Goal: Information Seeking & Learning: Understand process/instructions

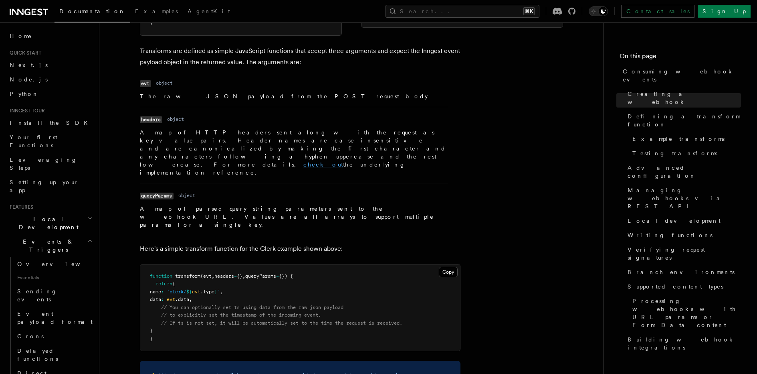
scroll to position [939, 0]
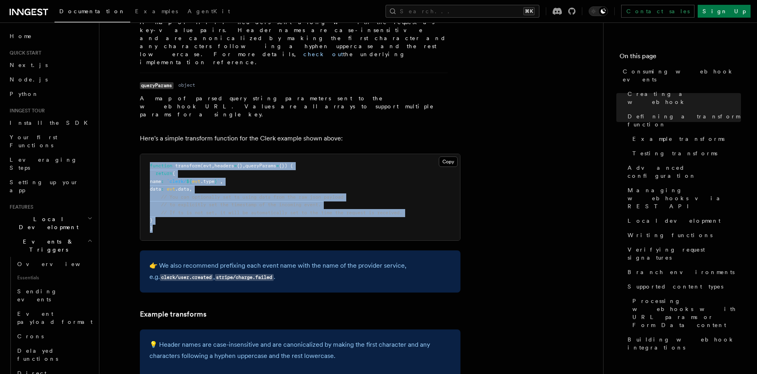
drag, startPoint x: 150, startPoint y: 142, endPoint x: 164, endPoint y: 213, distance: 71.9
click at [164, 213] on pre "function transform (evt , headers = {} , queryParams = {}) { return { name : `c…" at bounding box center [300, 197] width 320 height 87
click at [169, 211] on pre "function transform (evt , headers = {} , queryParams = {}) { return { name : `c…" at bounding box center [300, 197] width 320 height 87
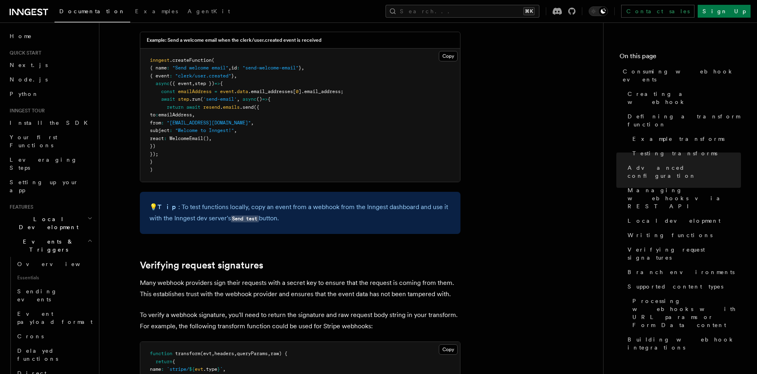
scroll to position [2260, 0]
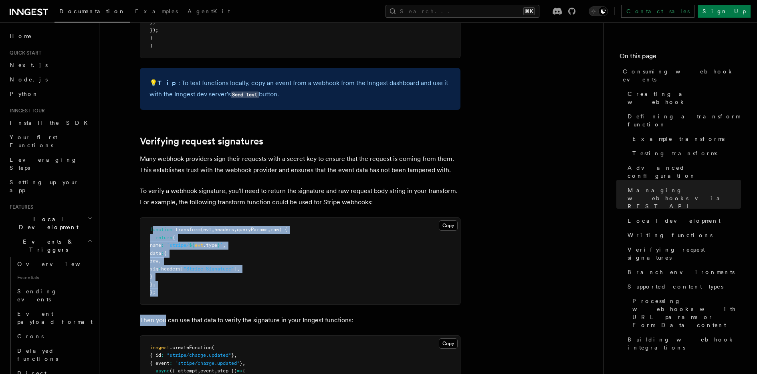
drag, startPoint x: 153, startPoint y: 182, endPoint x: 164, endPoint y: 275, distance: 93.7
click at [180, 243] on pre "function transform (evt , headers , queryParams , raw) { return { name : `strip…" at bounding box center [300, 261] width 320 height 87
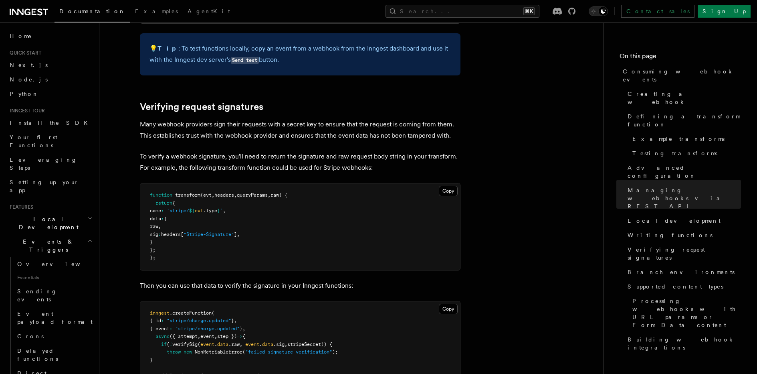
scroll to position [2300, 0]
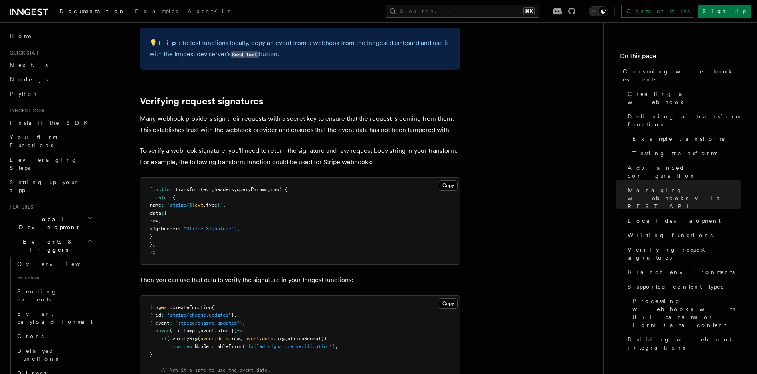
click at [187, 335] on span "verifySig" at bounding box center [184, 338] width 25 height 6
click at [263, 367] on span "// Now it's safe to use the event data." at bounding box center [215, 370] width 109 height 6
drag, startPoint x: 175, startPoint y: 289, endPoint x: 311, endPoint y: 289, distance: 135.9
click at [311, 335] on span "if ( ! verifySig ( event . data .raw , event . data .sig , stripeSecret)) {" at bounding box center [241, 338] width 182 height 6
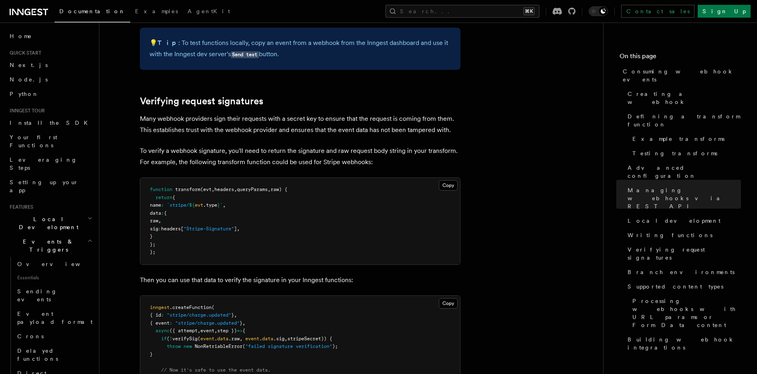
click at [325, 335] on span "stripeSecret)) {" at bounding box center [309, 338] width 45 height 6
drag, startPoint x: 285, startPoint y: 339, endPoint x: 104, endPoint y: 272, distance: 193.5
click at [191, 312] on pre "inngest .createFunction ( { id : "stripe/charge.updated" } , { event : "stripe/…" at bounding box center [300, 350] width 320 height 110
drag, startPoint x: 161, startPoint y: 287, endPoint x: 242, endPoint y: 296, distance: 81.4
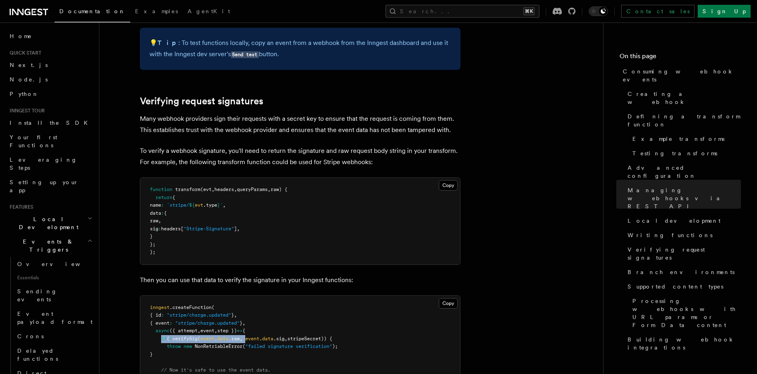
click at [251, 335] on span "if ( ! verifySig ( event . data .raw , event . data .sig , stripeSecret)) {" at bounding box center [241, 338] width 182 height 6
drag, startPoint x: 241, startPoint y: 296, endPoint x: 202, endPoint y: 300, distance: 39.8
click at [241, 343] on span "NonRetriableError" at bounding box center [219, 346] width 48 height 6
click at [202, 343] on span "NonRetriableError" at bounding box center [219, 346] width 48 height 6
click at [200, 343] on span "NonRetriableError" at bounding box center [219, 346] width 48 height 6
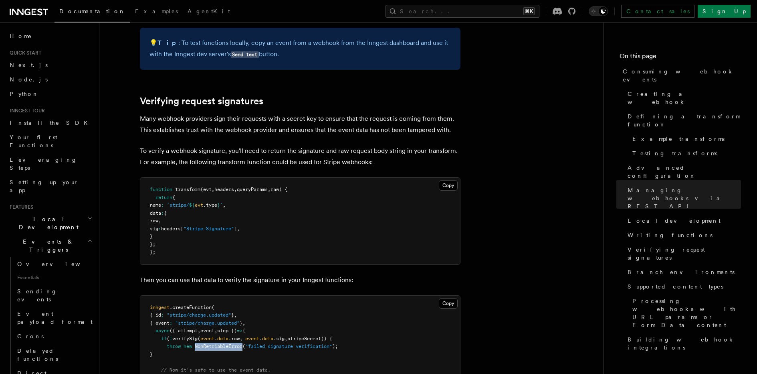
click at [200, 343] on span "NonRetriableError" at bounding box center [219, 346] width 48 height 6
click at [207, 306] on pre "inngest .createFunction ( { id : "stripe/charge.updated" } , { event : "stripe/…" at bounding box center [300, 350] width 320 height 110
click at [218, 343] on span "NonRetriableError" at bounding box center [219, 346] width 48 height 6
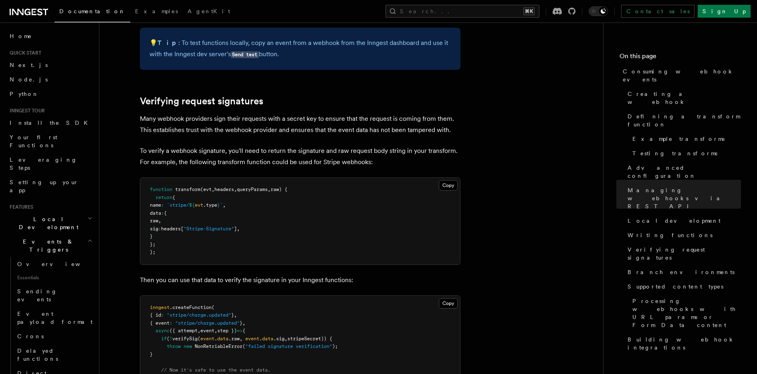
click at [219, 311] on pre "inngest .createFunction ( { id : "stripe/charge.updated" } , { event : "stripe/…" at bounding box center [300, 350] width 320 height 110
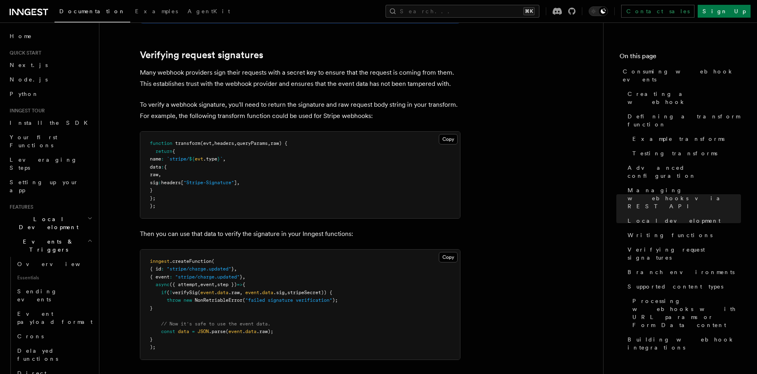
scroll to position [2314, 0]
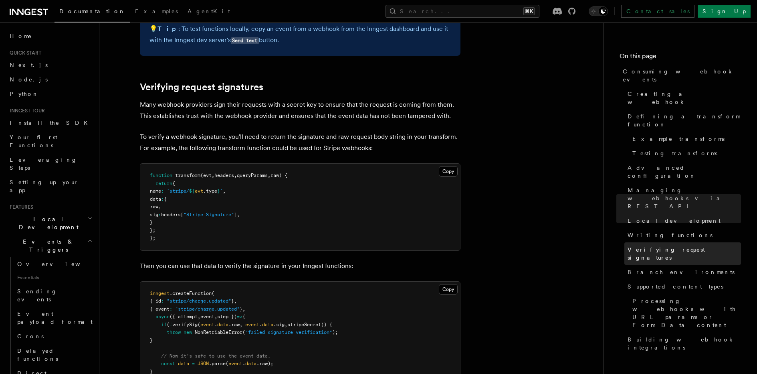
click at [674, 245] on span "Verifying request signatures" at bounding box center [684, 253] width 113 height 16
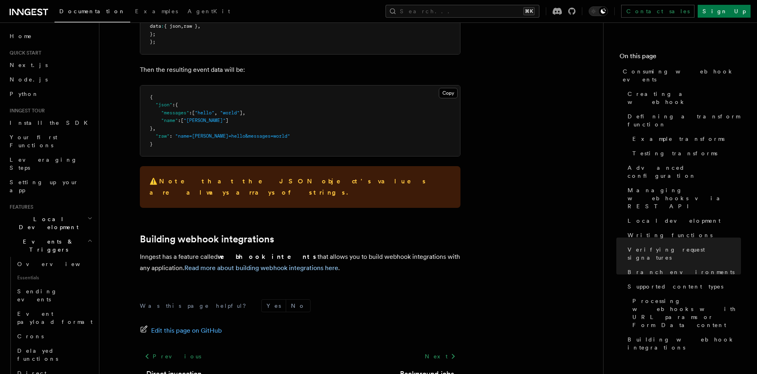
scroll to position [3180, 0]
click at [47, 64] on link "Next.js" at bounding box center [50, 65] width 88 height 14
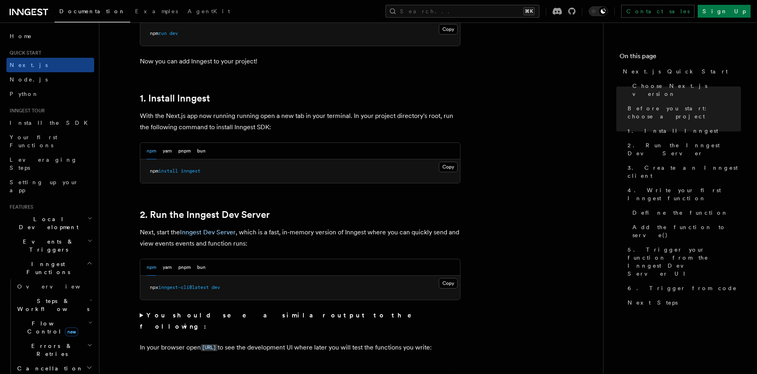
scroll to position [586, 0]
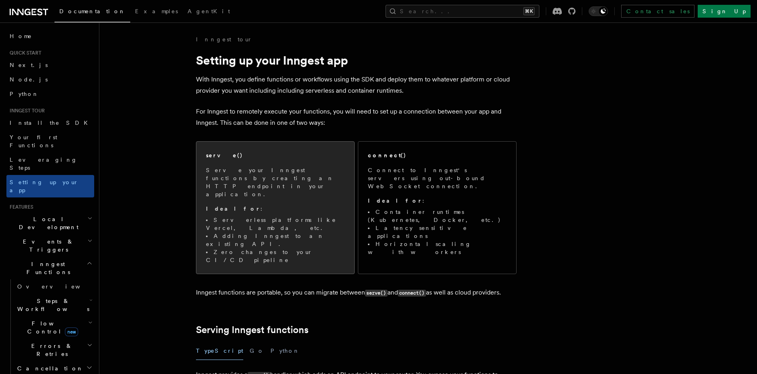
click at [337, 183] on span "Serve your Inngest functions by creating an HTTP endpoint in your application. …" at bounding box center [275, 215] width 139 height 98
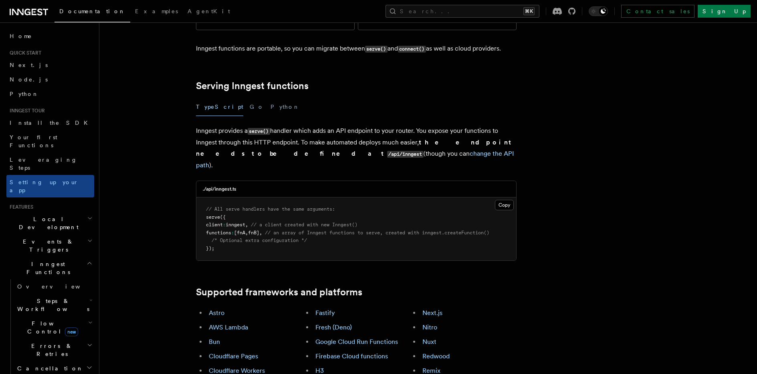
scroll to position [245, 0]
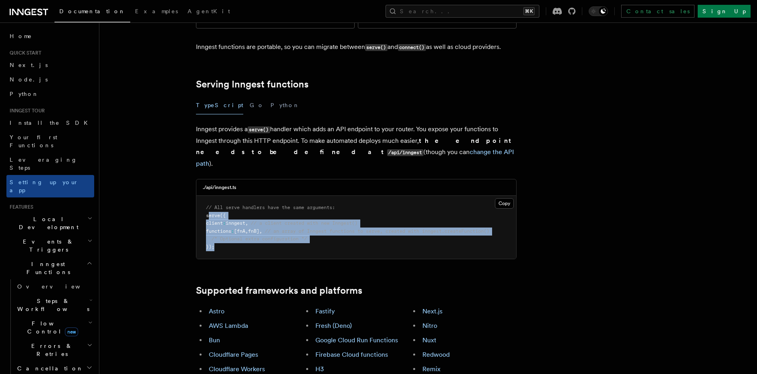
drag, startPoint x: 245, startPoint y: 196, endPoint x: 209, endPoint y: 160, distance: 50.2
click at [209, 196] on pre "// All serve handlers have the same arguments: serve ({ client : inngest , // a…" at bounding box center [356, 227] width 320 height 63
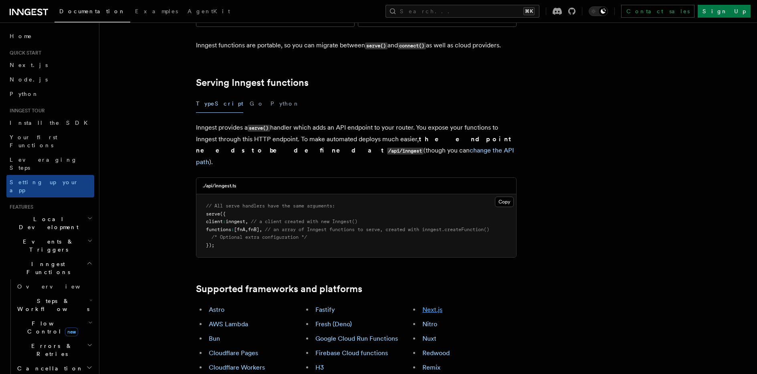
click at [439, 305] on link "Next.js" at bounding box center [432, 309] width 20 height 8
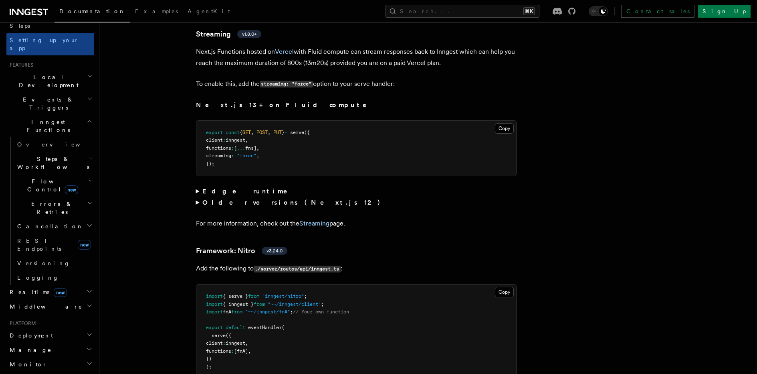
scroll to position [5414, 0]
click at [200, 184] on summary "Edge runtime" at bounding box center [356, 189] width 321 height 11
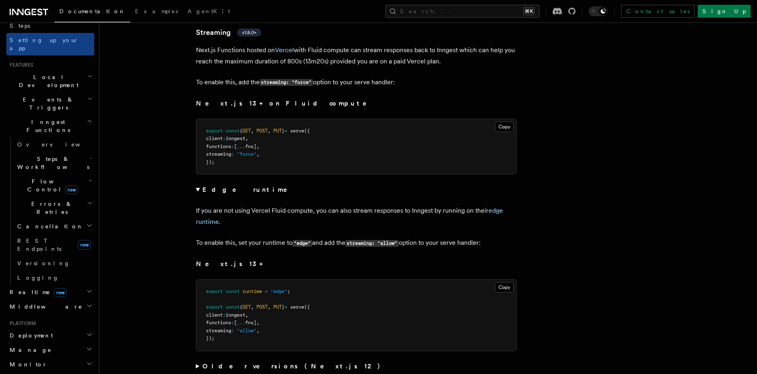
click at [198, 184] on summary "Edge runtime" at bounding box center [356, 189] width 321 height 11
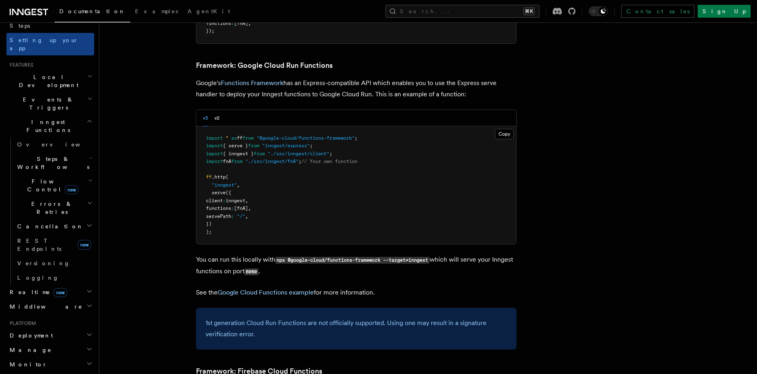
scroll to position [0, 0]
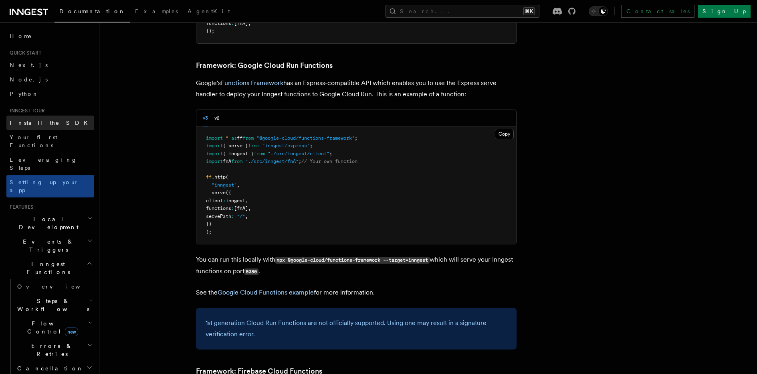
click at [54, 125] on link "Install the SDK" at bounding box center [50, 122] width 88 height 14
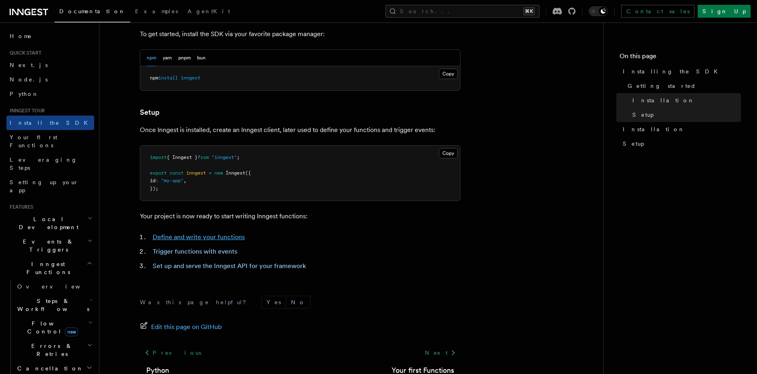
scroll to position [293, 0]
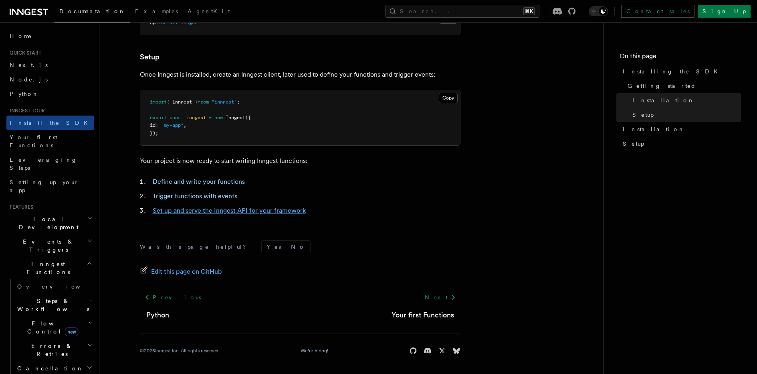
click at [295, 210] on link "Set up and serve the Inngest API for your framework" at bounding box center [229, 210] width 153 height 8
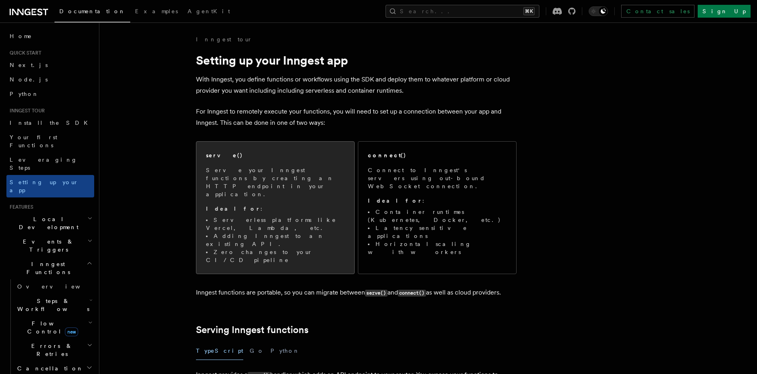
click at [259, 199] on span "Serve your Inngest functions by creating an HTTP endpoint in your application. …" at bounding box center [275, 215] width 139 height 98
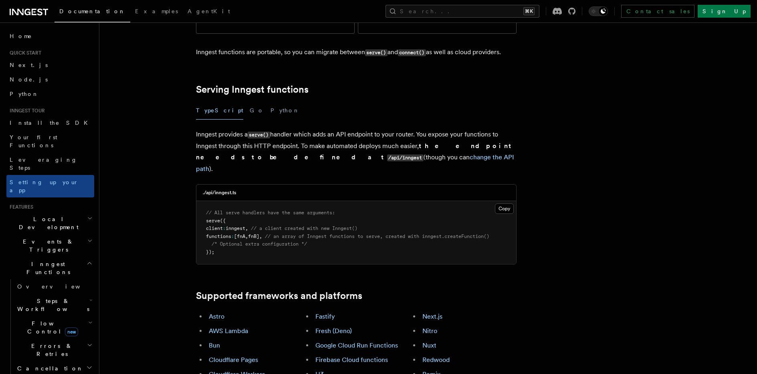
scroll to position [245, 0]
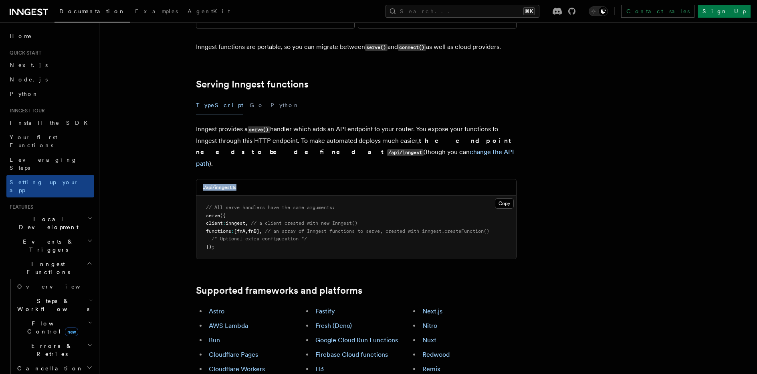
drag, startPoint x: 250, startPoint y: 136, endPoint x: 188, endPoint y: 136, distance: 61.7
click at [206, 179] on div "./api/inngest.ts" at bounding box center [356, 187] width 320 height 16
click at [206, 184] on h3 "./api/inngest.ts" at bounding box center [220, 187] width 34 height 6
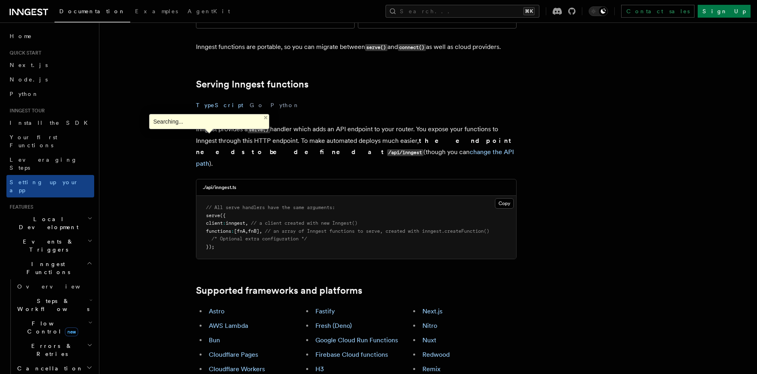
click at [217, 179] on div "./api/inngest.ts" at bounding box center [356, 187] width 320 height 16
click at [223, 184] on h3 "./api/inngest.ts" at bounding box center [220, 187] width 34 height 6
click at [234, 228] on span ":" at bounding box center [232, 231] width 3 height 6
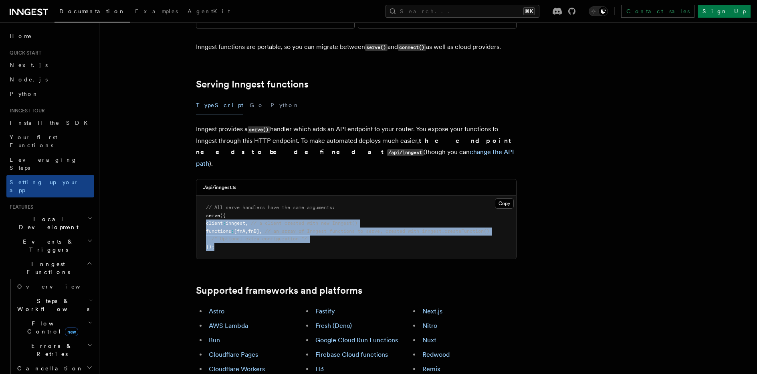
drag, startPoint x: 240, startPoint y: 198, endPoint x: 187, endPoint y: 172, distance: 58.3
click at [243, 196] on pre "// All serve handlers have the same arguments: serve ({ client : inngest , // a…" at bounding box center [356, 227] width 320 height 63
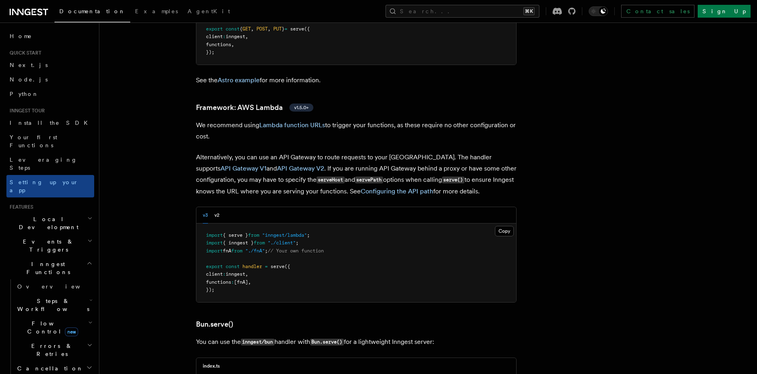
scroll to position [691, 0]
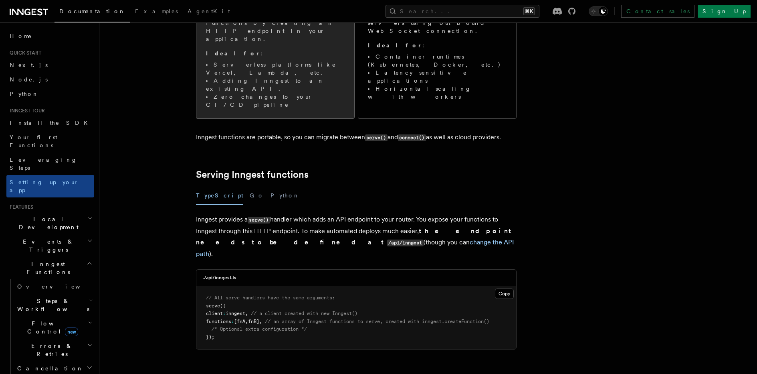
click at [247, 77] on li "Adding Inngest to an existing API." at bounding box center [275, 85] width 139 height 16
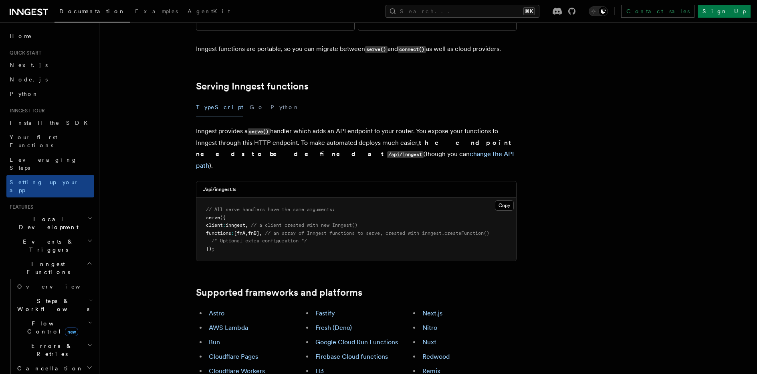
scroll to position [245, 0]
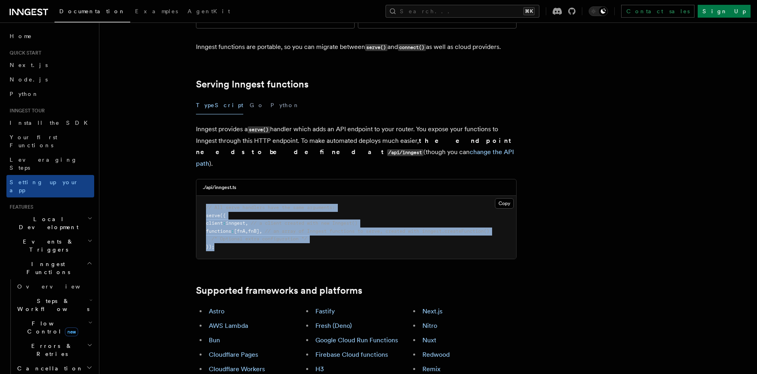
drag, startPoint x: 235, startPoint y: 201, endPoint x: 186, endPoint y: 157, distance: 65.6
click at [232, 236] on span "/* Optional extra configuration */" at bounding box center [259, 239] width 95 height 6
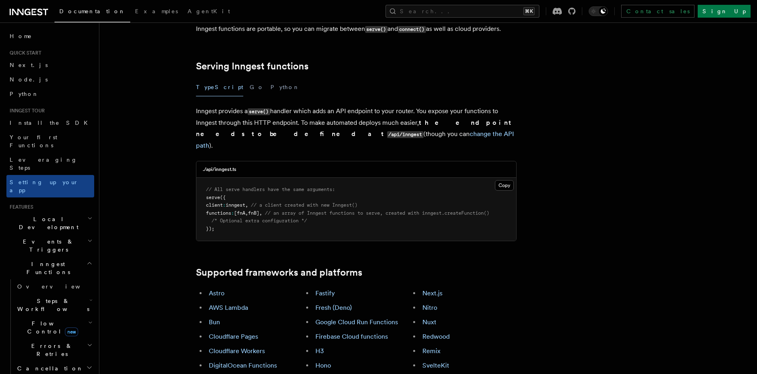
scroll to position [264, 0]
click at [222, 166] on h3 "./api/inngest.ts" at bounding box center [220, 169] width 34 height 6
click at [262, 161] on div "./api/inngest.ts" at bounding box center [356, 169] width 320 height 16
drag, startPoint x: 230, startPoint y: 119, endPoint x: 215, endPoint y: 120, distance: 14.5
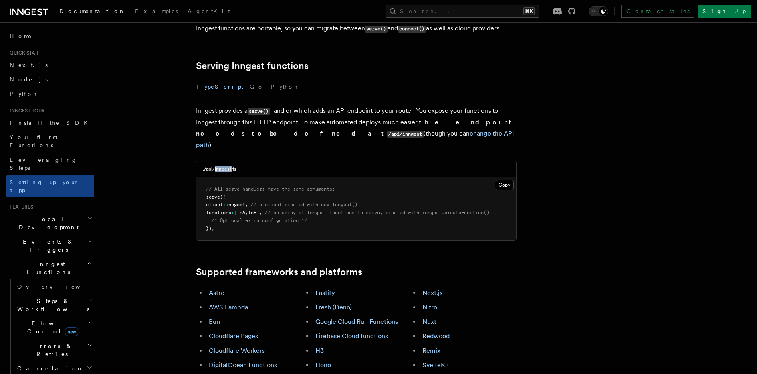
click at [215, 166] on h3 "./api/inngest.ts" at bounding box center [220, 169] width 34 height 6
click at [261, 177] on pre "// All serve handlers have the same arguments: serve ({ client : inngest , // a…" at bounding box center [356, 208] width 320 height 63
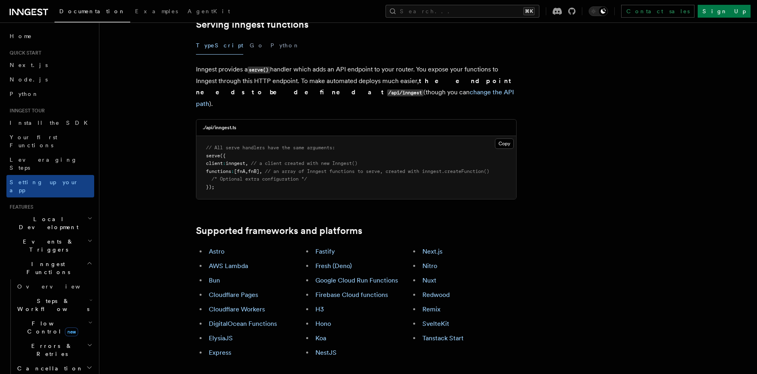
scroll to position [312, 0]
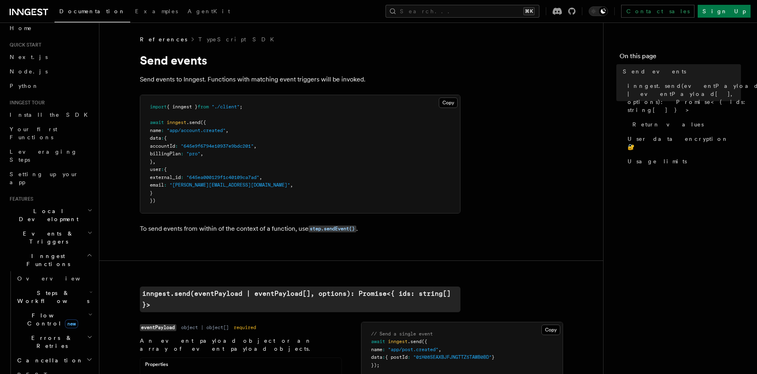
scroll to position [12, 0]
click at [61, 199] on h2 "Local Development" at bounding box center [50, 210] width 88 height 22
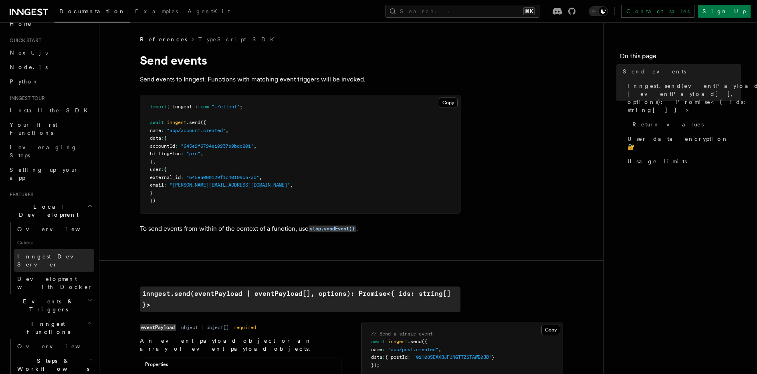
click at [57, 253] on span "Inngest Dev Server" at bounding box center [51, 260] width 69 height 14
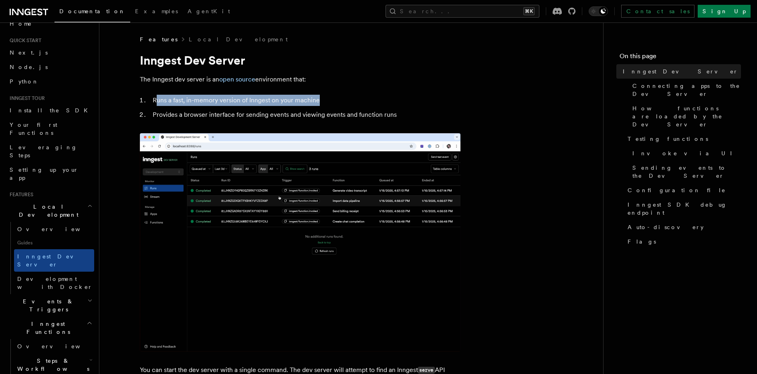
drag, startPoint x: 331, startPoint y: 98, endPoint x: 157, endPoint y: 99, distance: 174.8
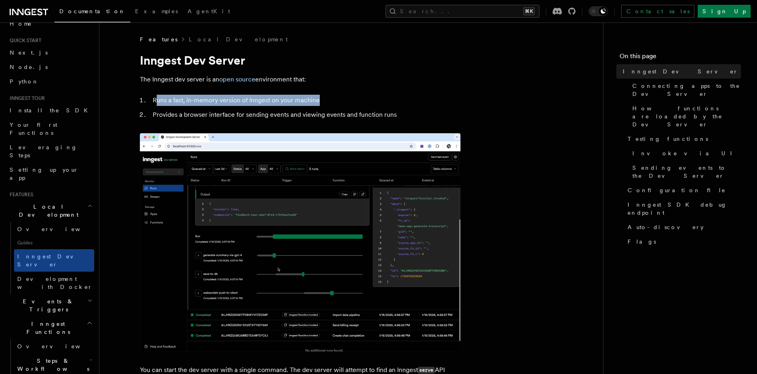
click at [157, 99] on li "Runs a fast, in-memory version of Inngest on your machine" at bounding box center [305, 100] width 310 height 11
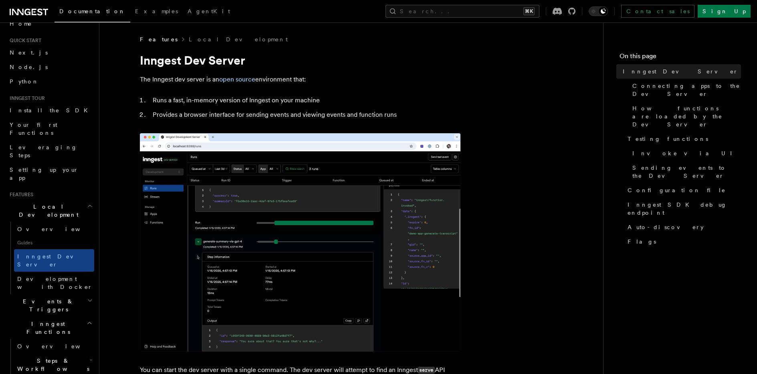
click at [186, 111] on li "Provides a browser interface for sending events and viewing events and function…" at bounding box center [305, 114] width 310 height 11
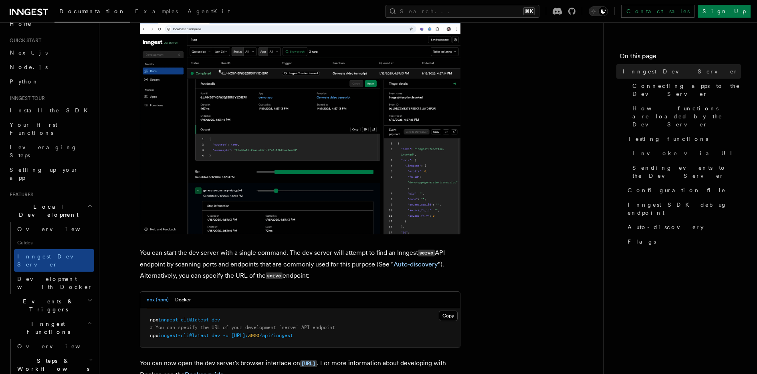
scroll to position [212, 0]
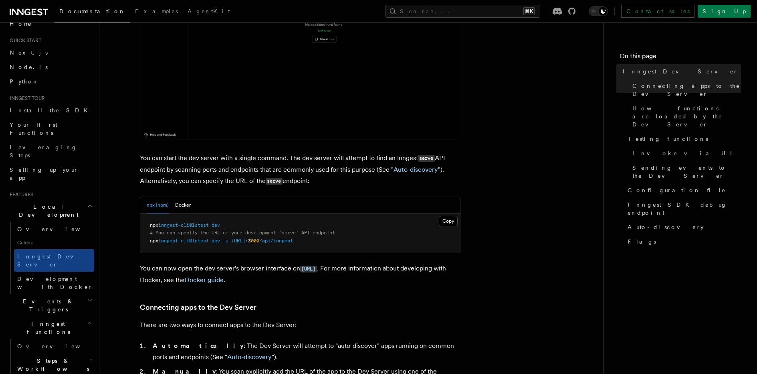
click at [247, 243] on span "http://localhost:" at bounding box center [239, 241] width 17 height 6
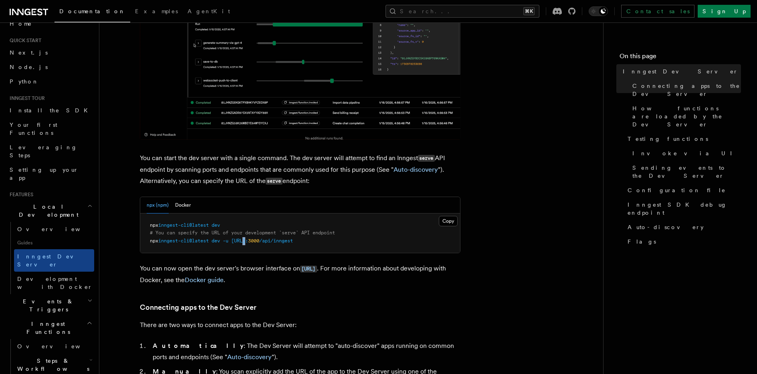
click at [247, 243] on span "http://localhost:" at bounding box center [239, 241] width 17 height 6
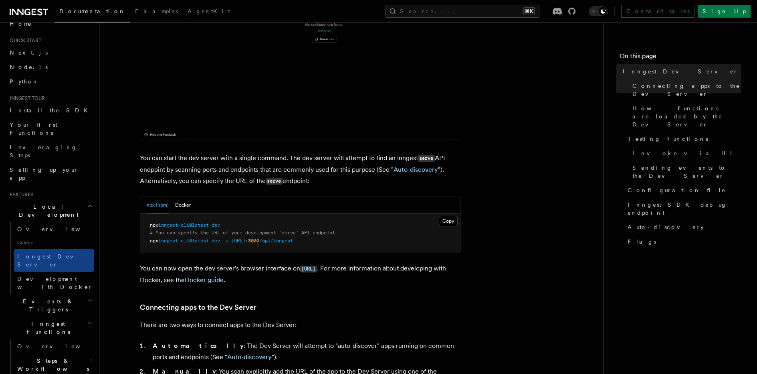
click at [339, 241] on pre "npx inngest-cli@latest dev # You can specify the URL of your development `serve…" at bounding box center [300, 233] width 320 height 40
click at [295, 234] on span "# You can specify the URL of your development `serve` API endpoint" at bounding box center [242, 233] width 185 height 6
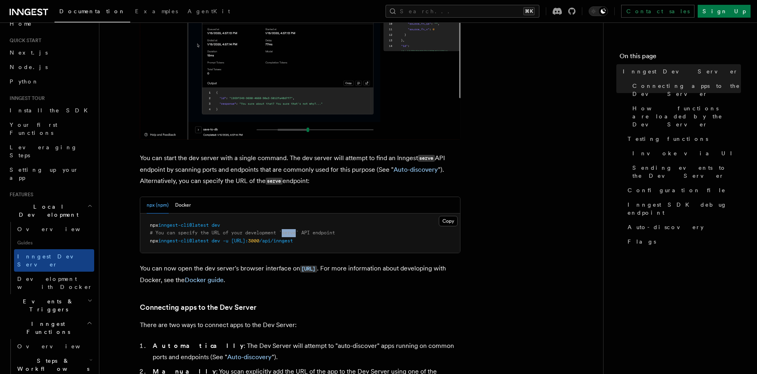
click at [295, 234] on span "# You can specify the URL of your development `serve` API endpoint" at bounding box center [242, 233] width 185 height 6
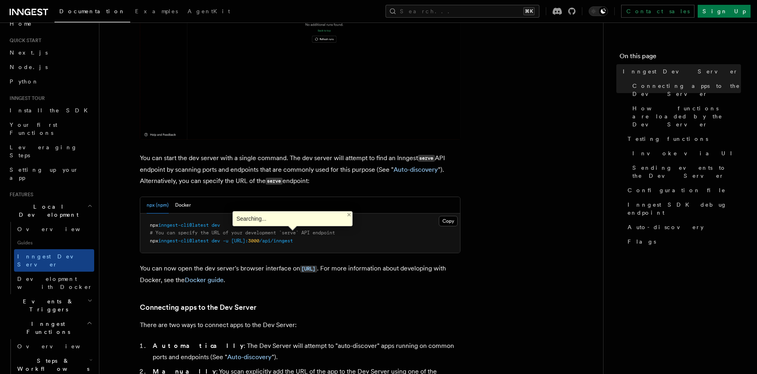
click at [219, 233] on span "# You can specify the URL of your development `serve` API endpoint" at bounding box center [242, 233] width 185 height 6
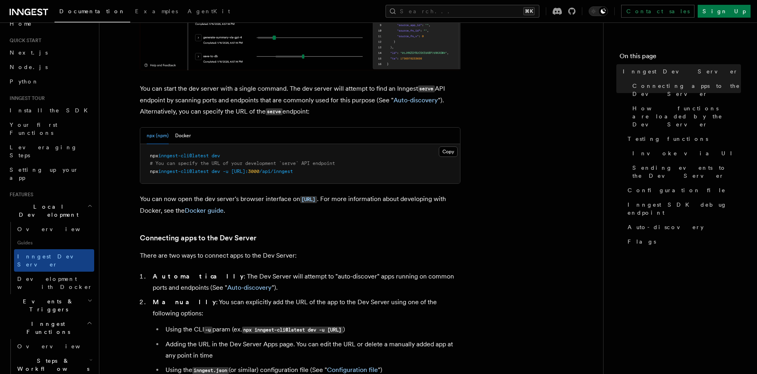
scroll to position [283, 0]
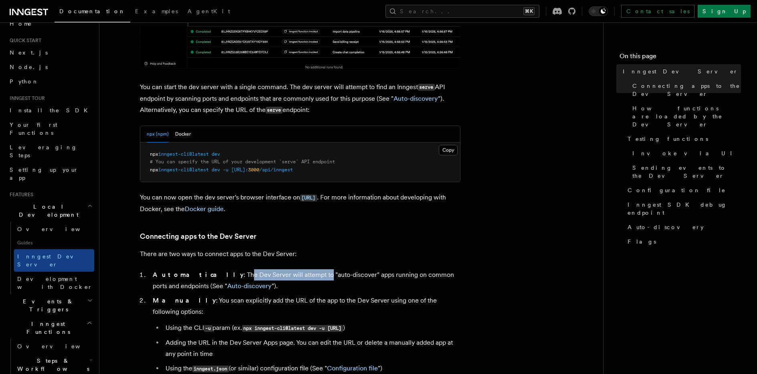
drag, startPoint x: 205, startPoint y: 275, endPoint x: 287, endPoint y: 278, distance: 81.8
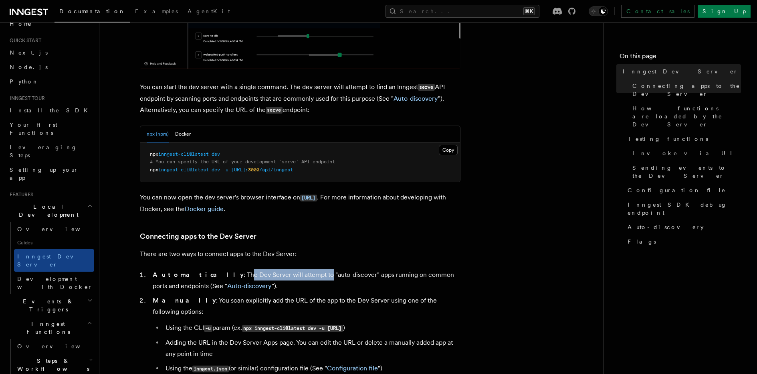
click at [285, 277] on li "Automatically : The Dev Server will attempt to "auto-discover" apps running on …" at bounding box center [305, 280] width 310 height 22
click at [291, 278] on li "Automatically : The Dev Server will attempt to "auto-discover" apps running on …" at bounding box center [305, 280] width 310 height 22
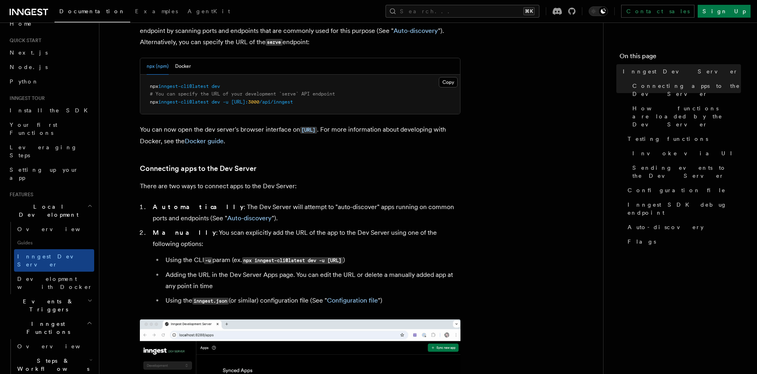
scroll to position [390, 0]
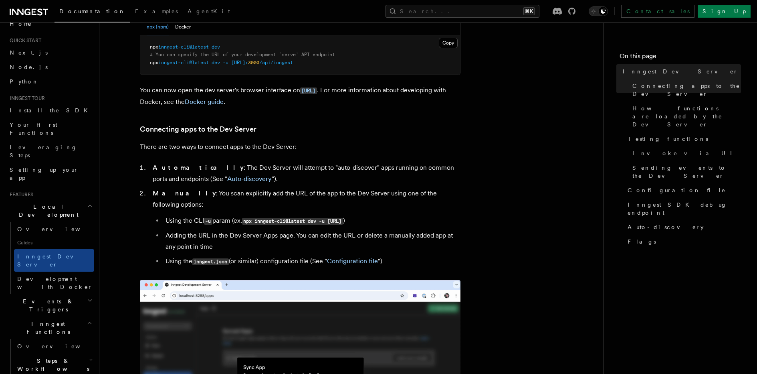
click at [167, 255] on li "Using the inngest.json (or similar) configuration file (See " Configuration fil…" at bounding box center [311, 261] width 297 height 12
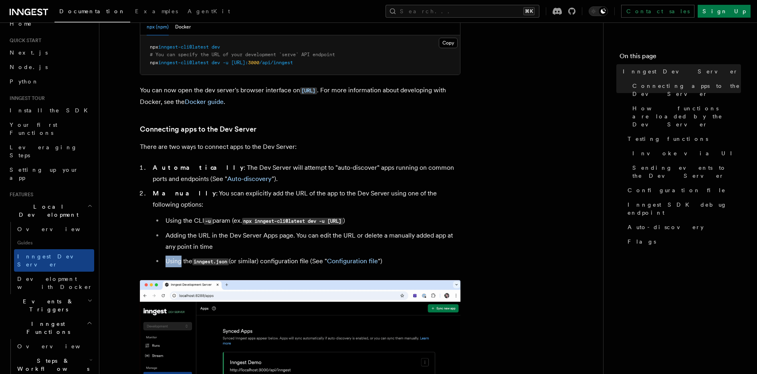
click at [167, 255] on li "Using the inngest.json (or similar) configuration file (See " Configuration fil…" at bounding box center [311, 261] width 297 height 12
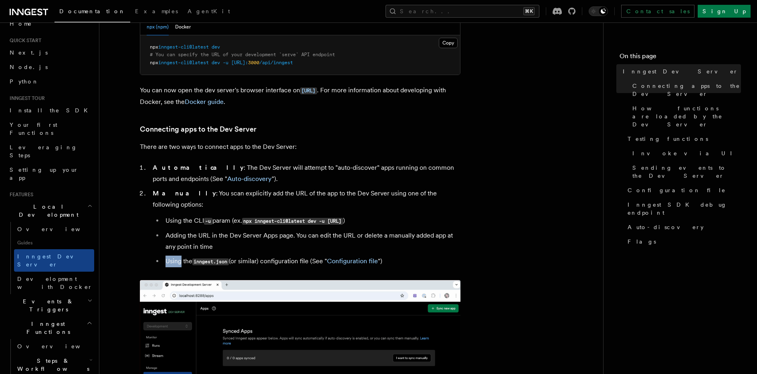
click at [178, 256] on li "Using the inngest.json (or similar) configuration file (See " Configuration fil…" at bounding box center [311, 261] width 297 height 12
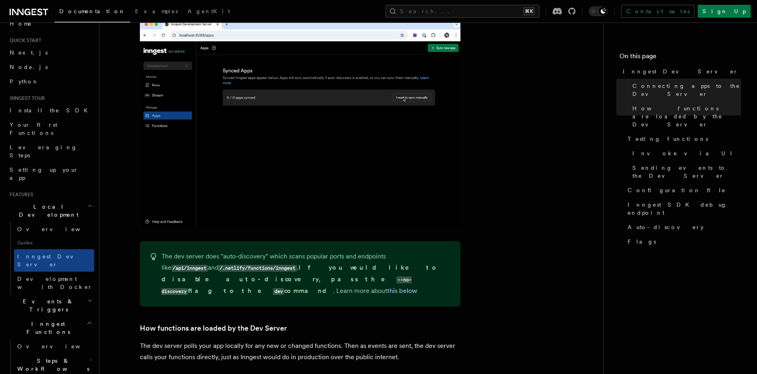
scroll to position [650, 0]
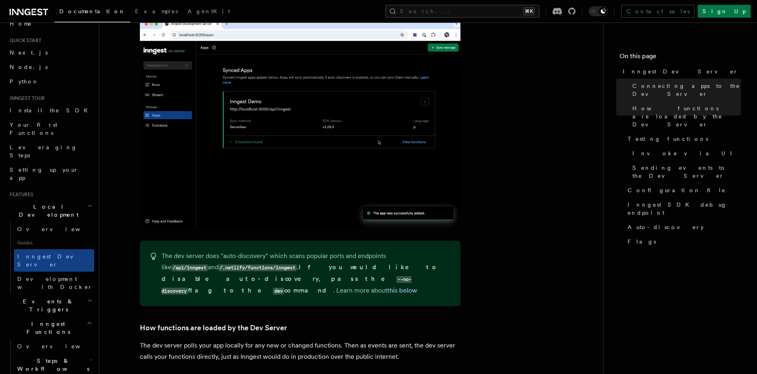
click at [273, 287] on code "dev" at bounding box center [278, 290] width 11 height 7
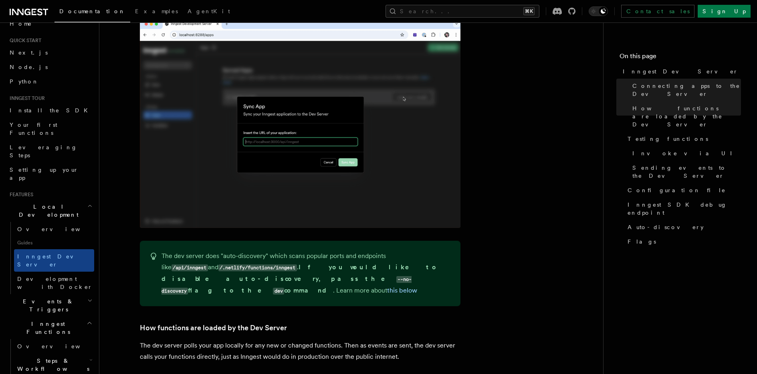
click at [265, 271] on p "The dev server does "auto-discovery" which scans popular ports and endpoints li…" at bounding box center [306, 273] width 289 height 46
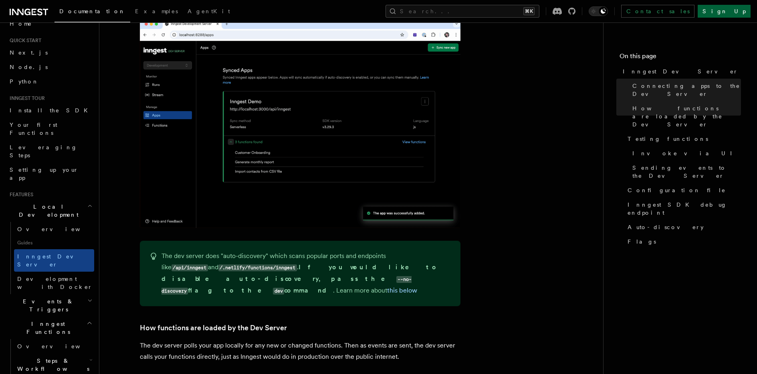
click at [740, 6] on link "Sign Up" at bounding box center [724, 11] width 53 height 13
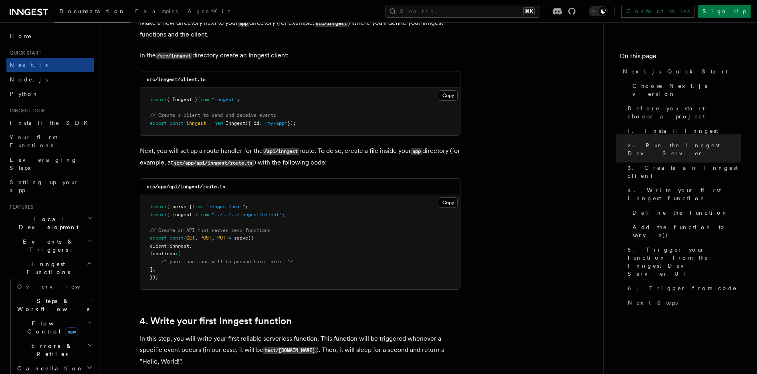
scroll to position [1203, 0]
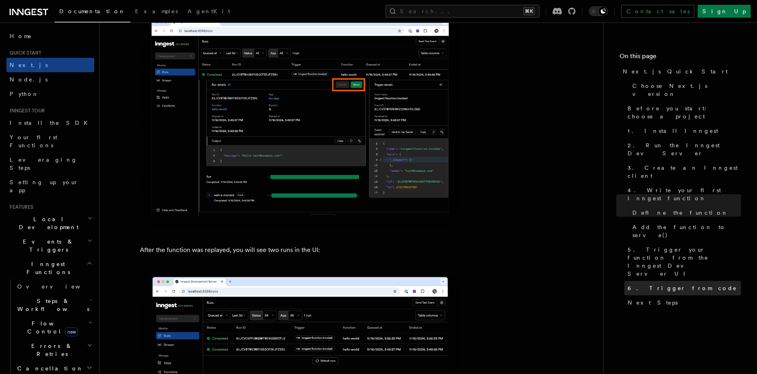
click at [673, 281] on link "6. Trigger from code" at bounding box center [682, 288] width 117 height 14
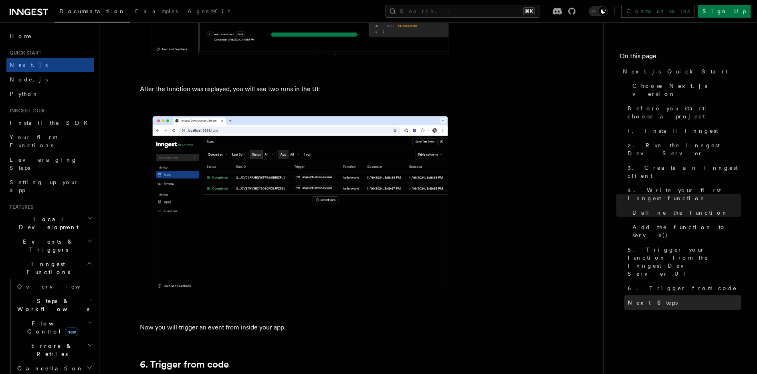
click at [673, 295] on link "Next Steps" at bounding box center [682, 302] width 117 height 14
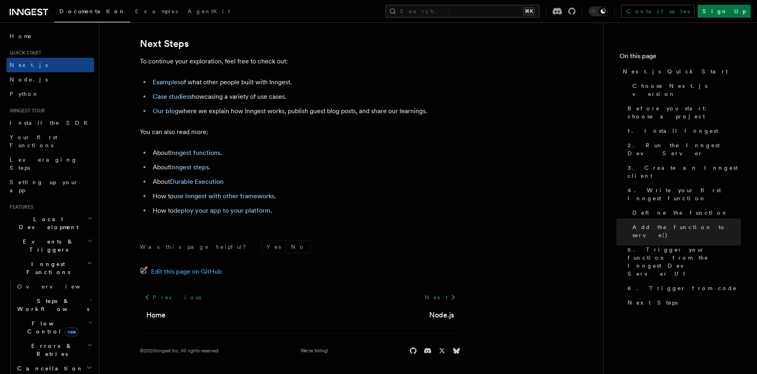
scroll to position [5030, 0]
